Goal: Task Accomplishment & Management: Use online tool/utility

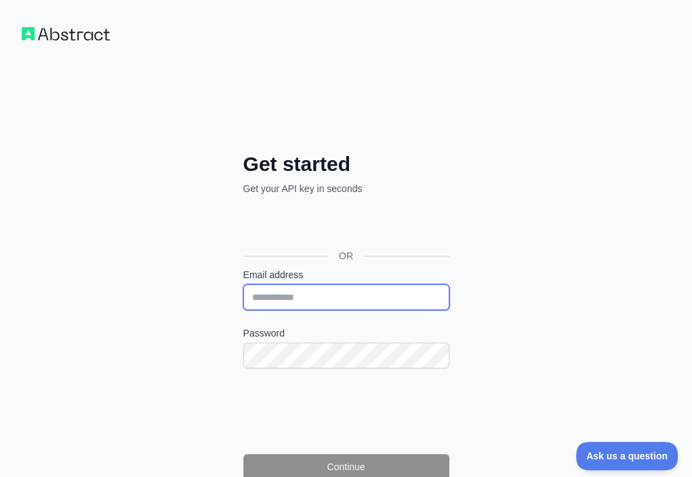
click at [243, 284] on input "Email address" at bounding box center [346, 297] width 206 height 26
paste input "**********"
type input "**********"
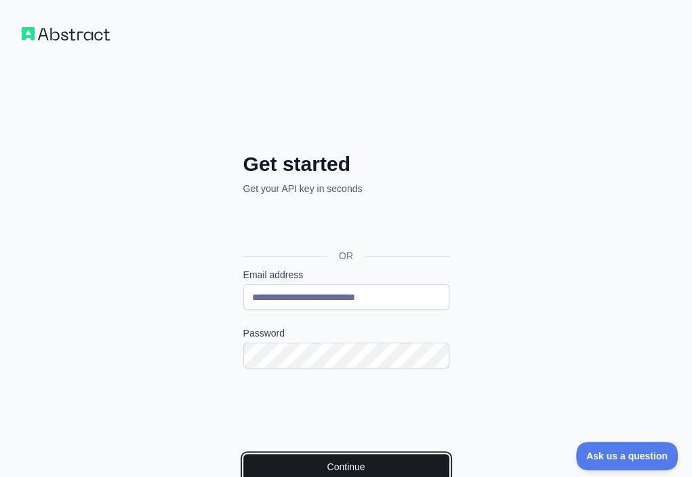
click at [243, 453] on button "Continue" at bounding box center [346, 466] width 206 height 26
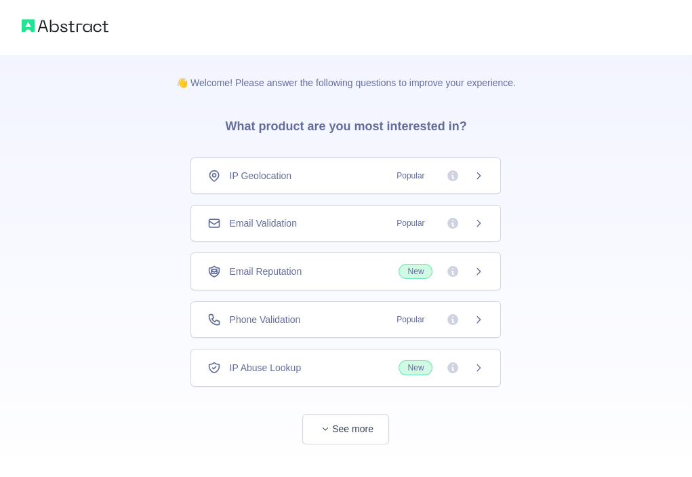
click at [347, 216] on div "Email Validation Popular" at bounding box center [345, 223] width 277 height 14
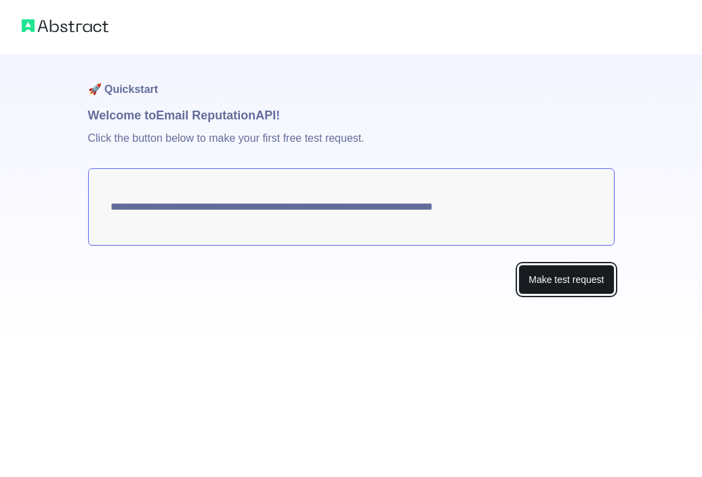
click at [581, 279] on button "Make test request" at bounding box center [567, 279] width 96 height 31
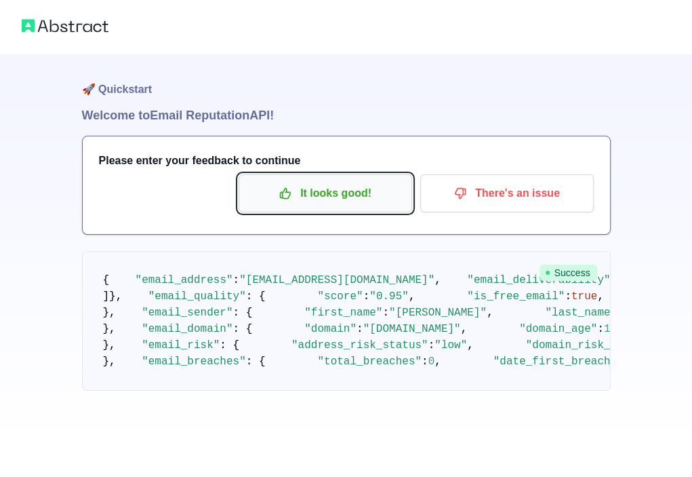
click at [329, 197] on p "It looks good!" at bounding box center [325, 193] width 153 height 23
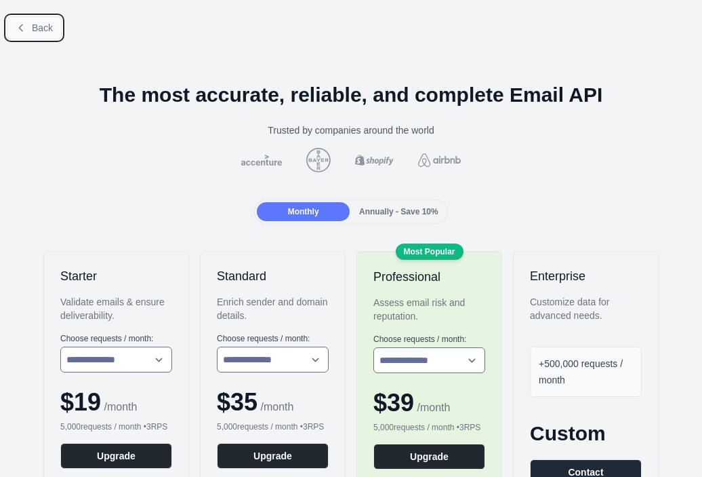
click at [33, 26] on span "Back" at bounding box center [42, 27] width 21 height 11
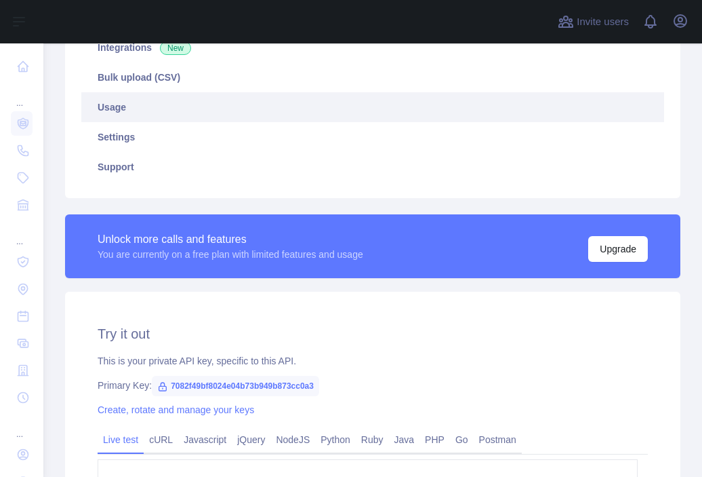
scroll to position [339, 0]
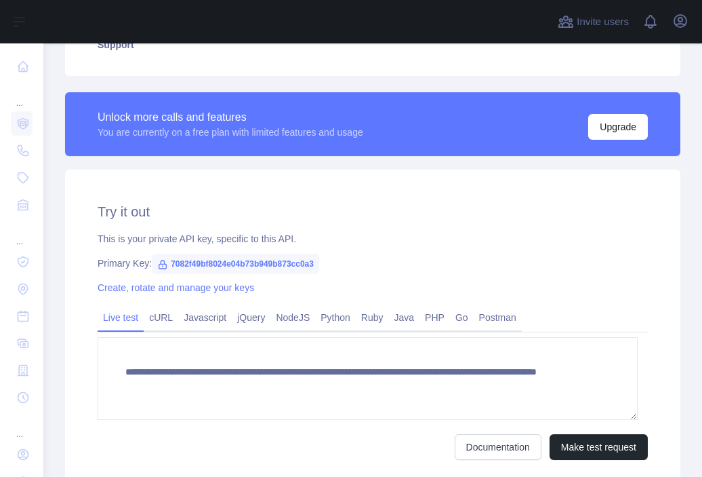
click at [225, 264] on span "7082f49bf8024e04b73b949b873cc0a3" at bounding box center [235, 264] width 167 height 20
copy span "7082f49bf8024e04b73b949b873cc0a3"
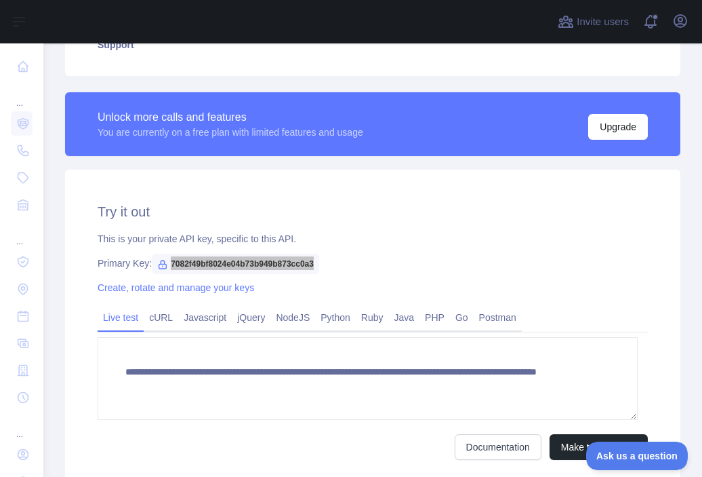
scroll to position [0, 0]
